Goal: Navigation & Orientation: Find specific page/section

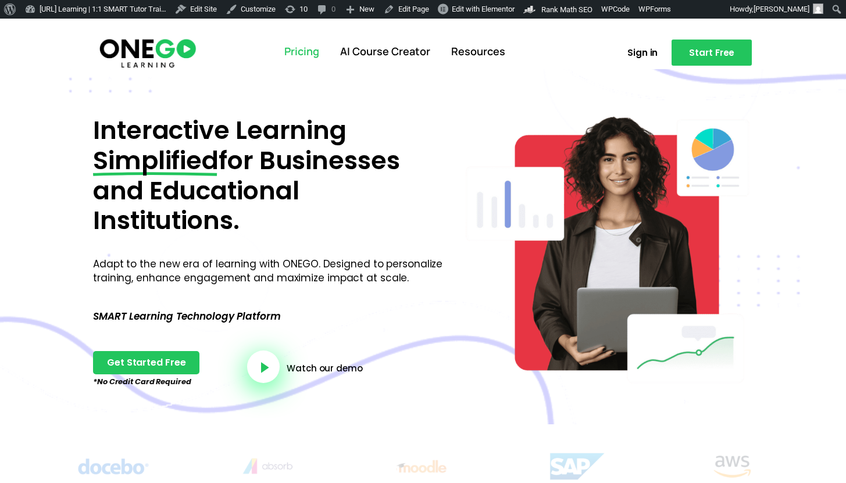
click at [297, 62] on link "Pricing" at bounding box center [302, 52] width 56 height 30
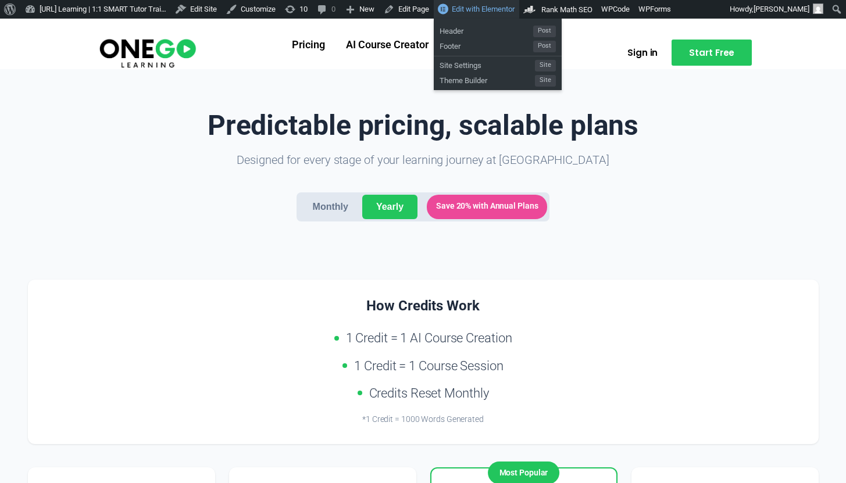
click at [514, 6] on span "Edit with Elementor" at bounding box center [483, 9] width 63 height 9
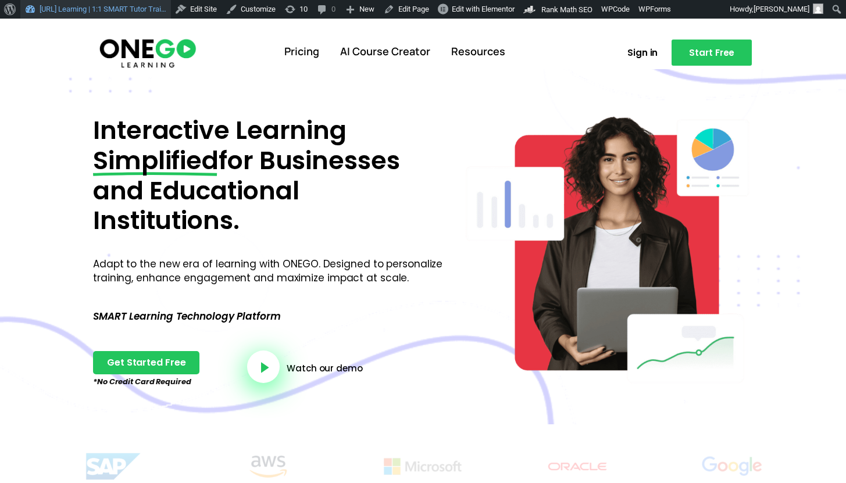
click at [114, 13] on link "[URL] Learning | 1:1 SMART Tutor Trai…" at bounding box center [95, 9] width 151 height 19
